Goal: Use online tool/utility: Utilize a website feature to perform a specific function

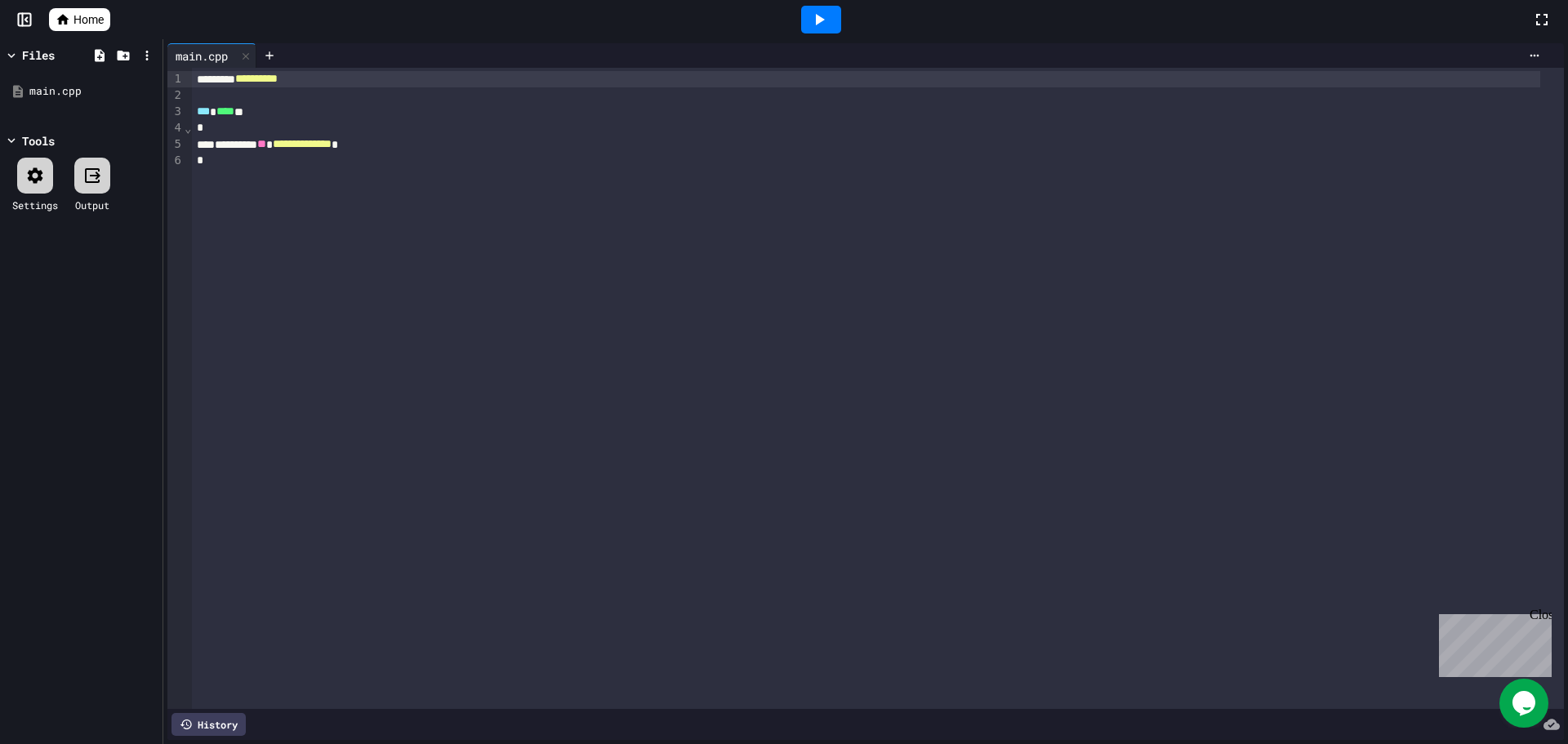
click at [822, 16] on icon at bounding box center [818, 19] width 20 height 20
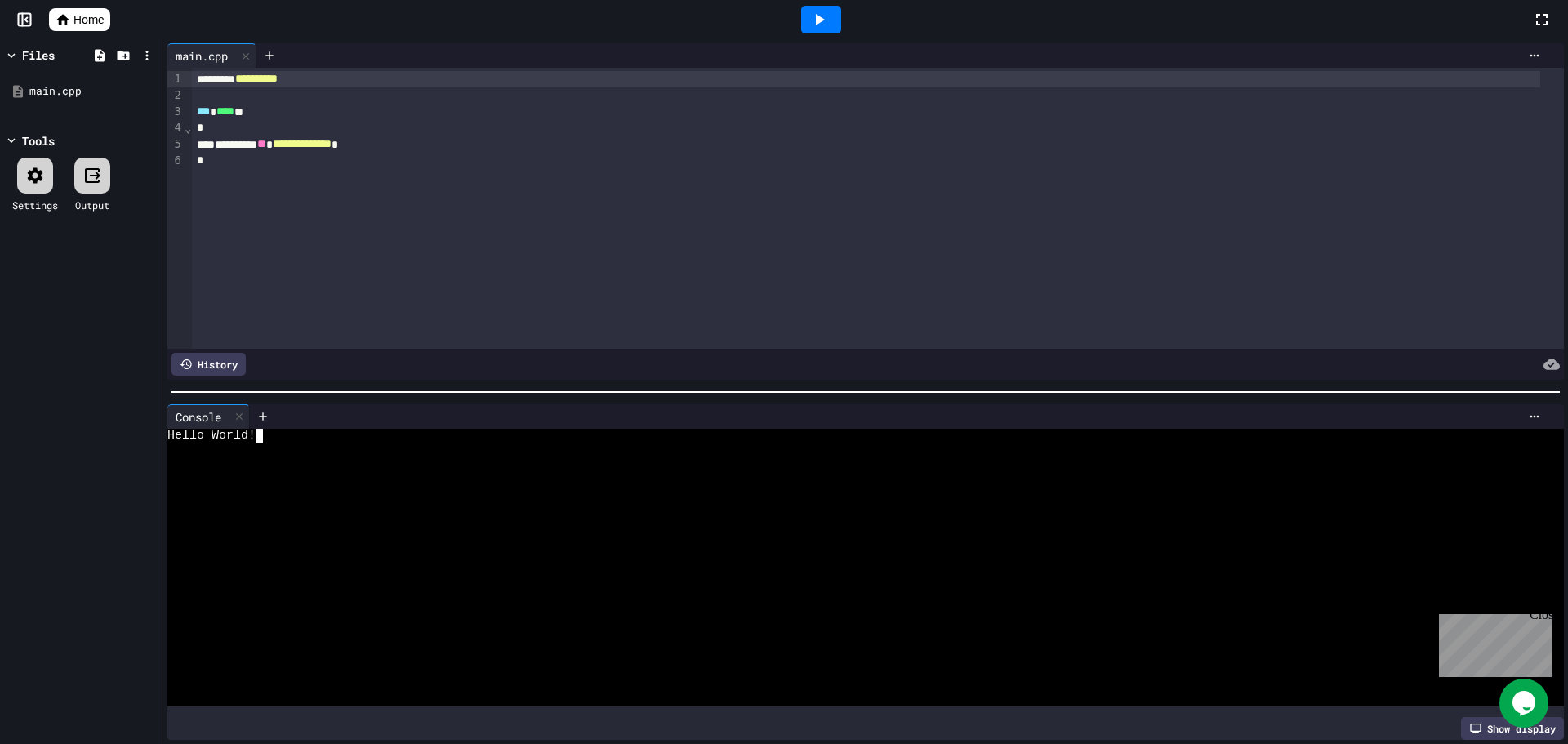
click at [374, 526] on div at bounding box center [851, 533] width 1367 height 14
click at [380, 512] on div at bounding box center [851, 519] width 1367 height 14
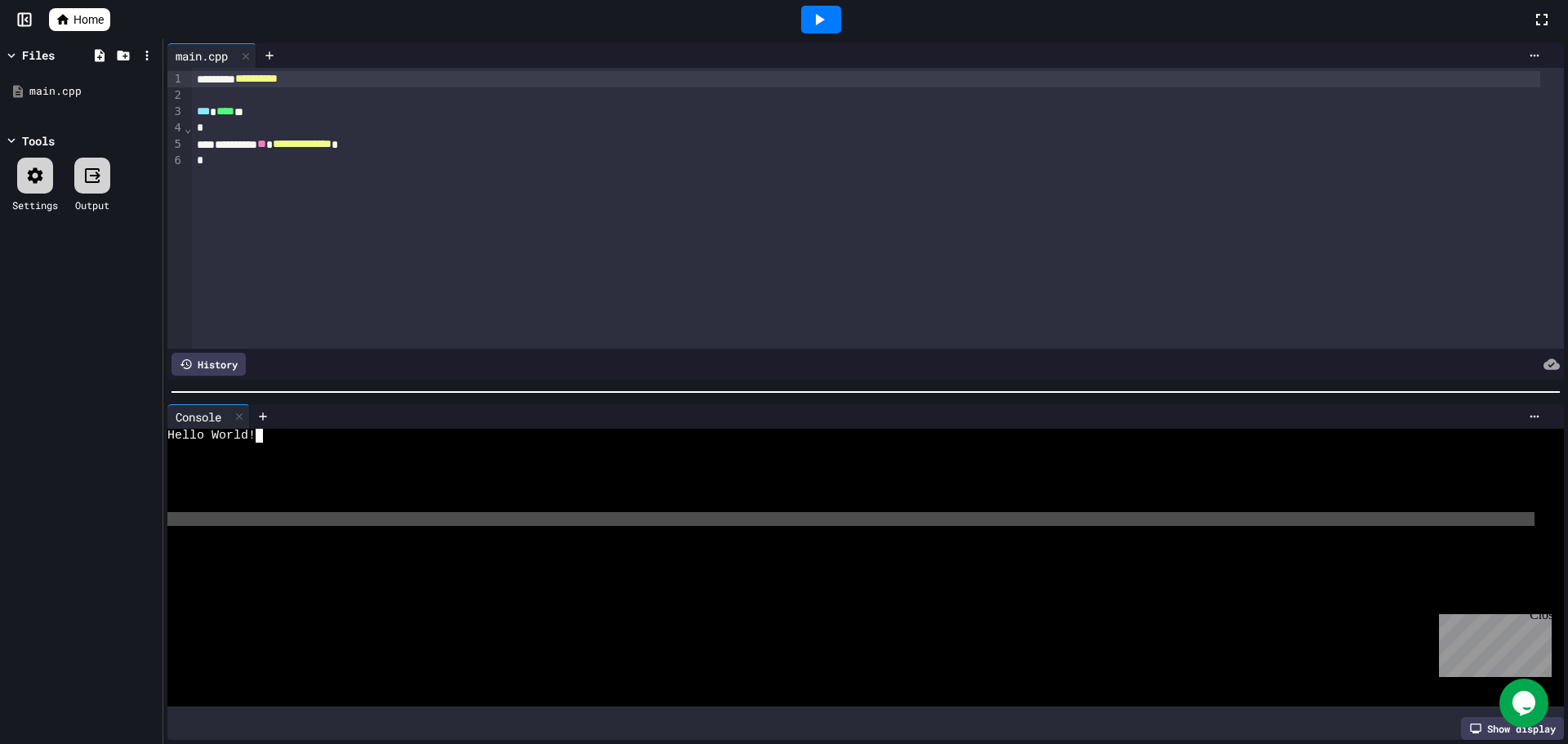
click at [380, 512] on div at bounding box center [851, 519] width 1367 height 14
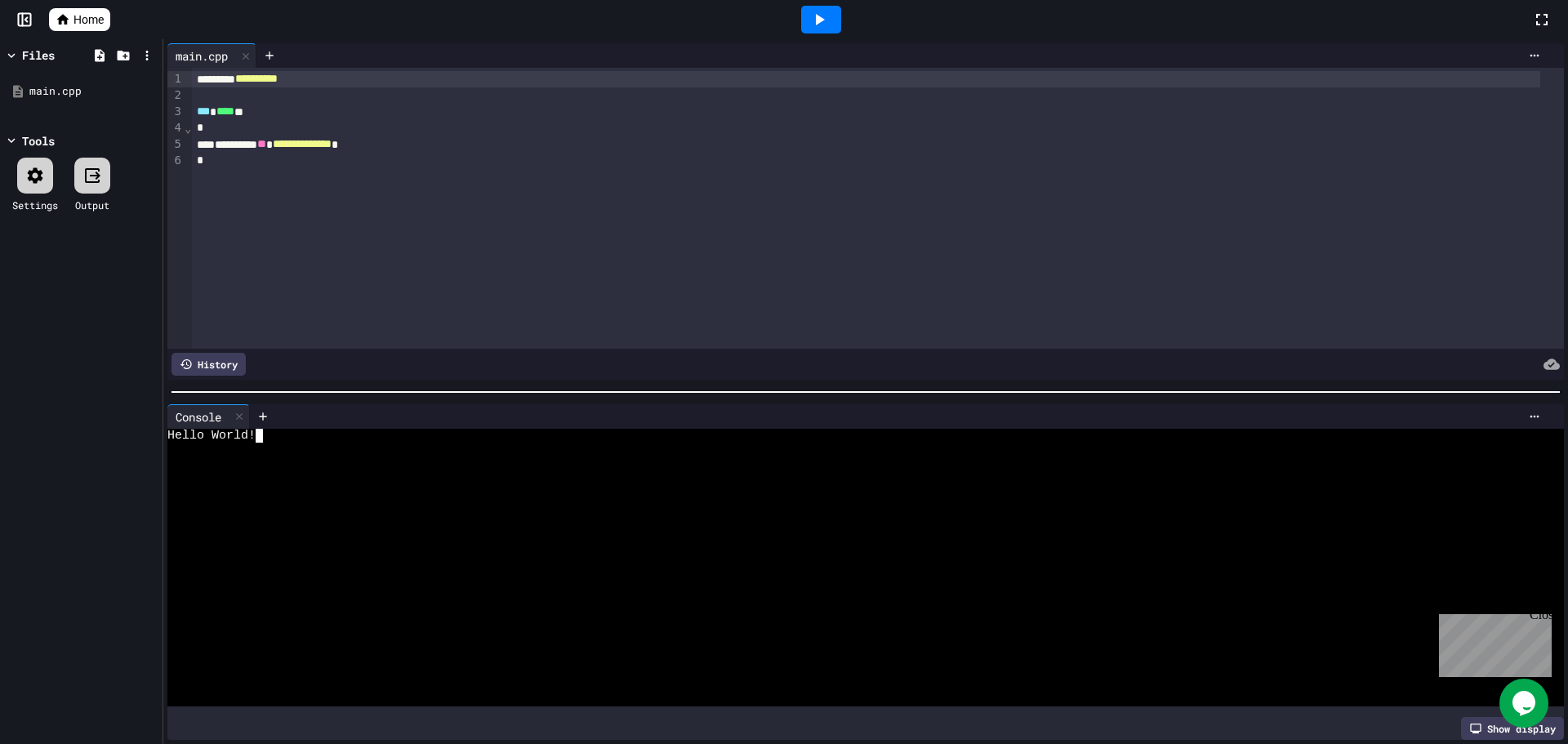
click at [378, 486] on div at bounding box center [851, 492] width 1367 height 14
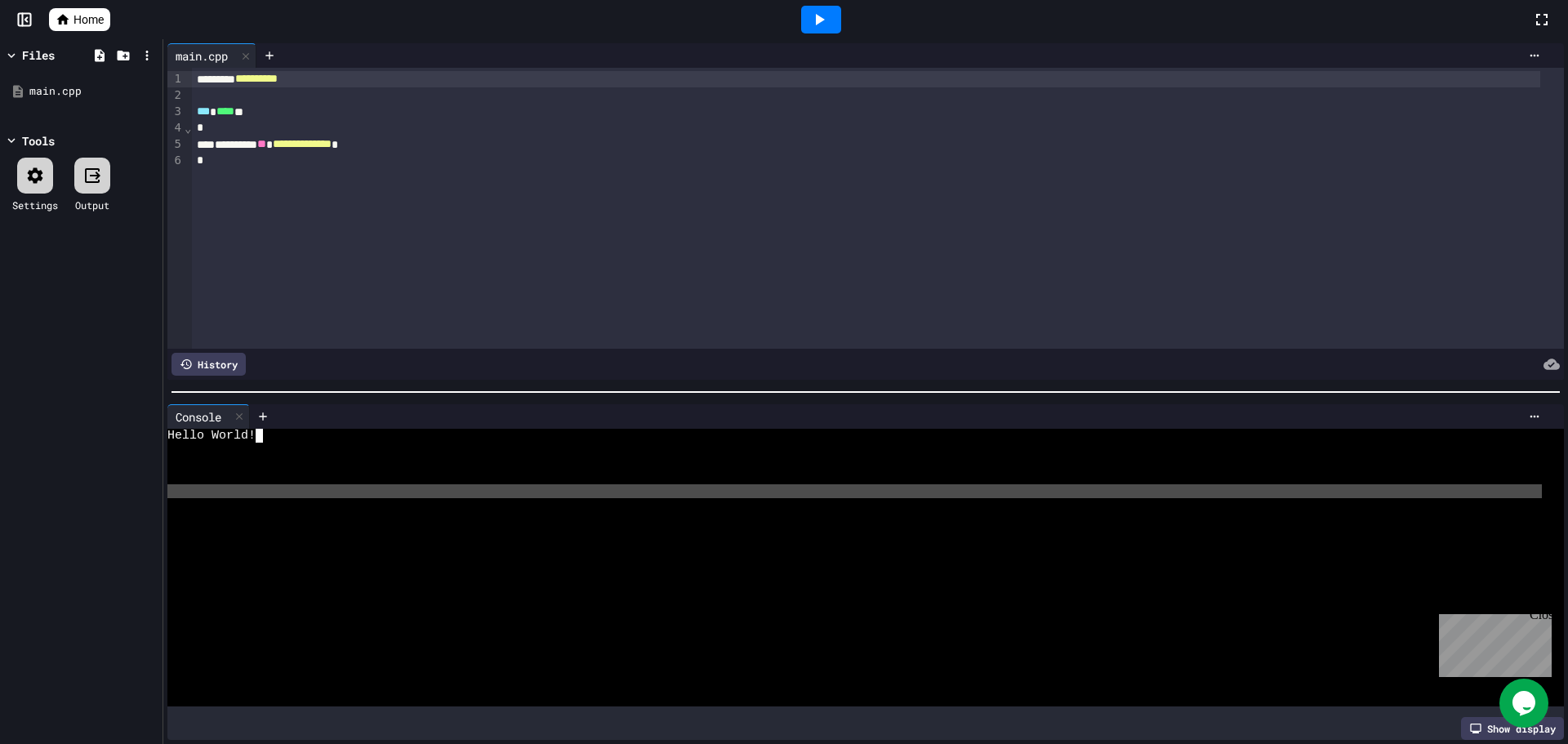
click at [386, 492] on div "Hello World!" at bounding box center [851, 567] width 1367 height 278
click at [387, 499] on div at bounding box center [851, 505] width 1367 height 14
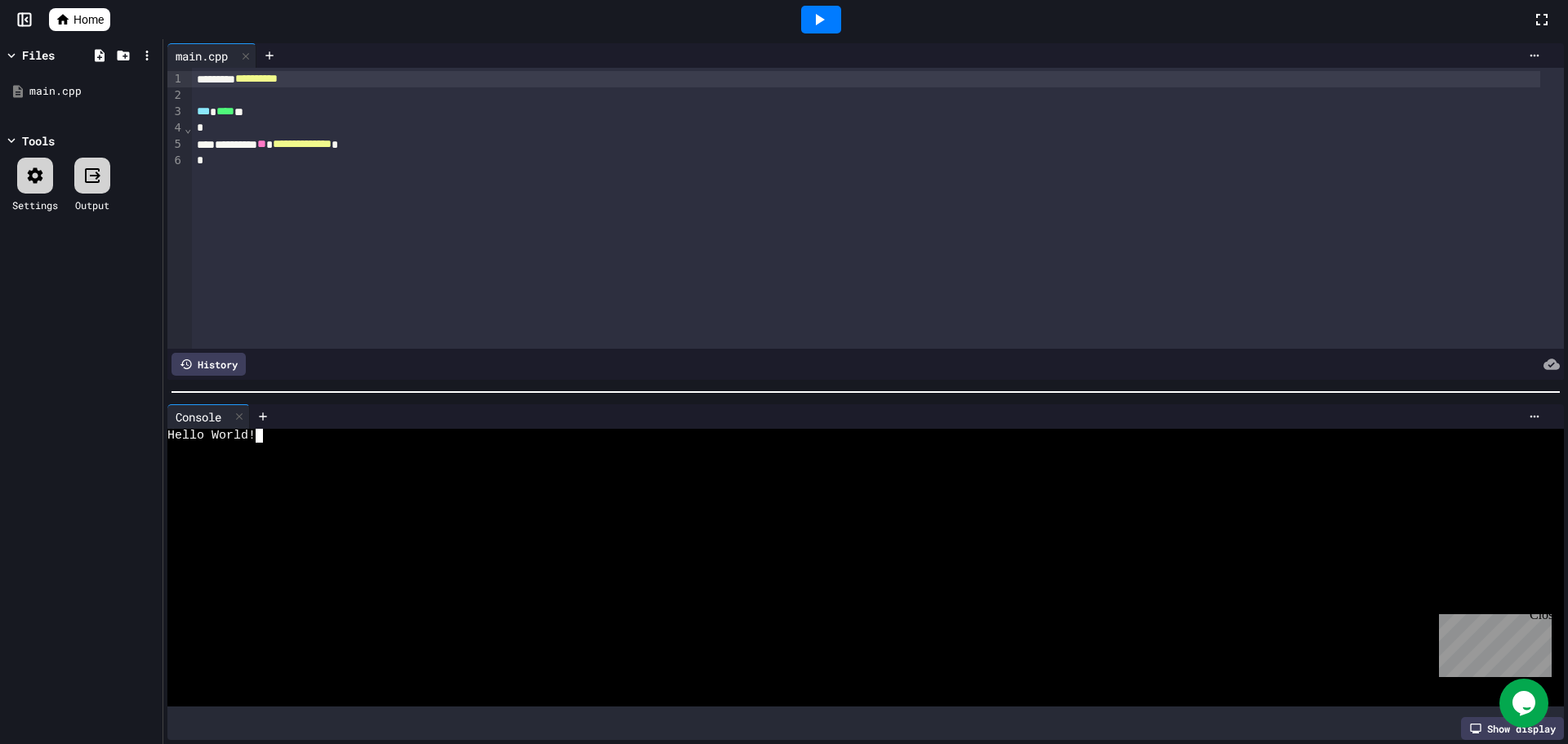
click at [387, 499] on div at bounding box center [851, 505] width 1367 height 14
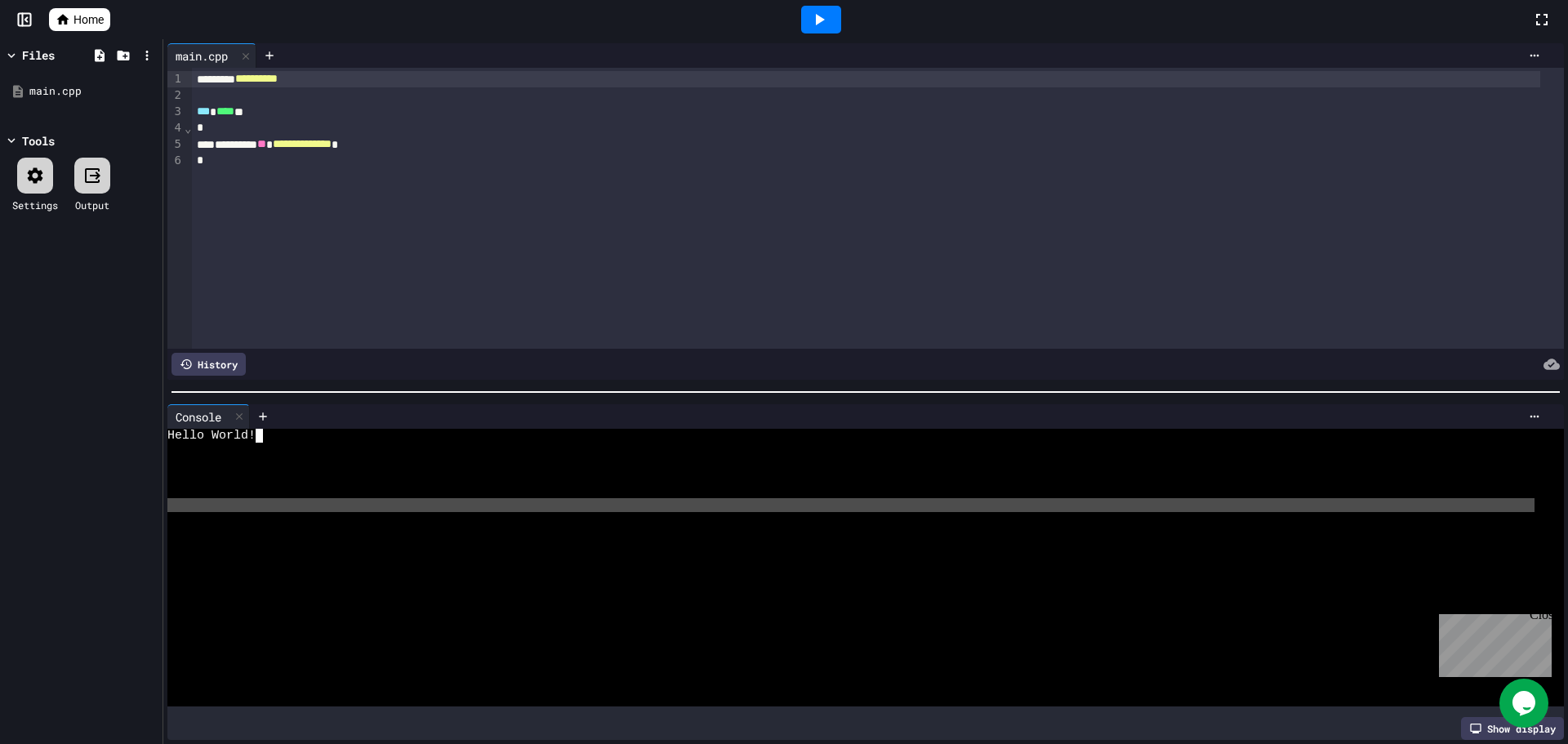
click at [387, 499] on div at bounding box center [851, 505] width 1367 height 14
